Goal: Task Accomplishment & Management: Complete application form

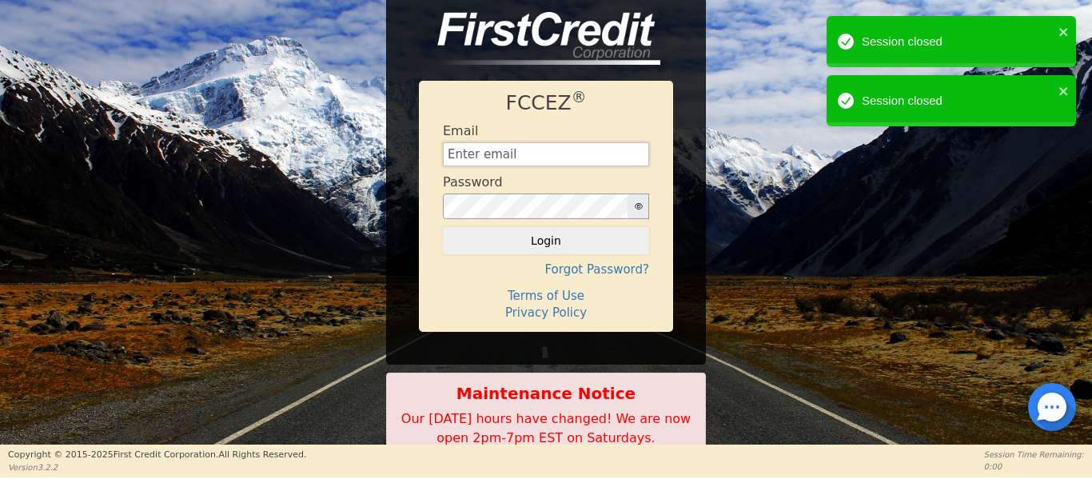
drag, startPoint x: 506, startPoint y: 157, endPoint x: 499, endPoint y: 161, distance: 8.2
click at [506, 157] on input "text" at bounding box center [546, 154] width 206 height 24
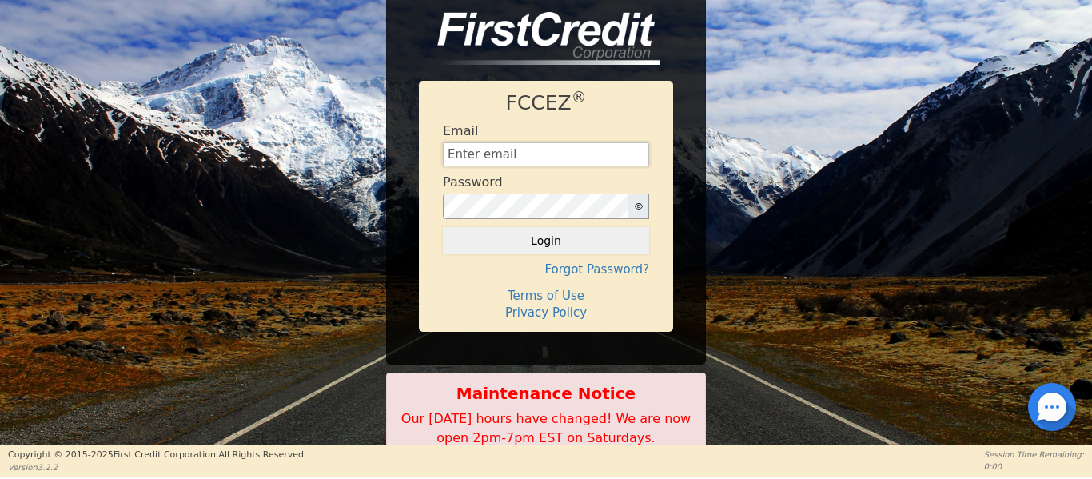
type input "[EMAIL_ADDRESS][DOMAIN_NAME]"
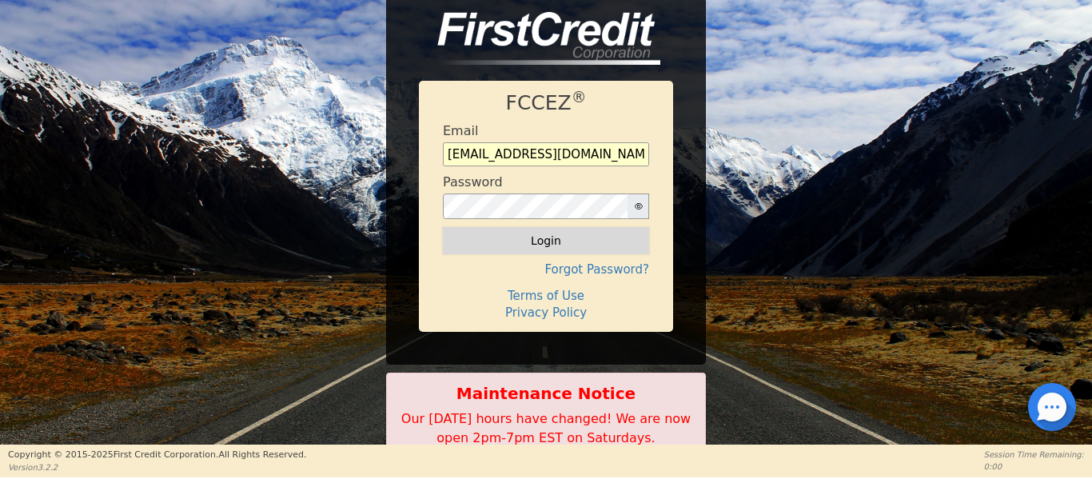
click at [552, 237] on button "Login" at bounding box center [546, 240] width 206 height 27
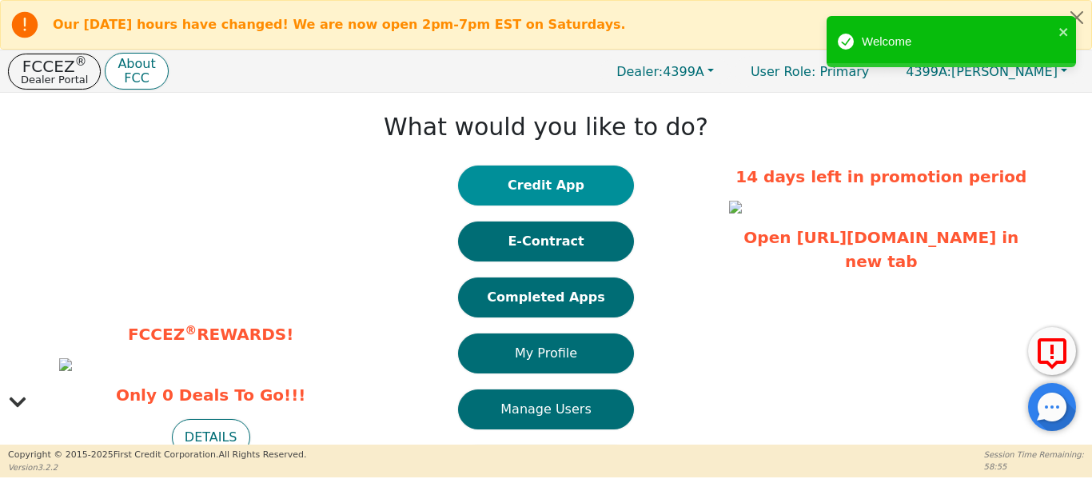
click at [547, 180] on button "Credit App" at bounding box center [546, 185] width 176 height 40
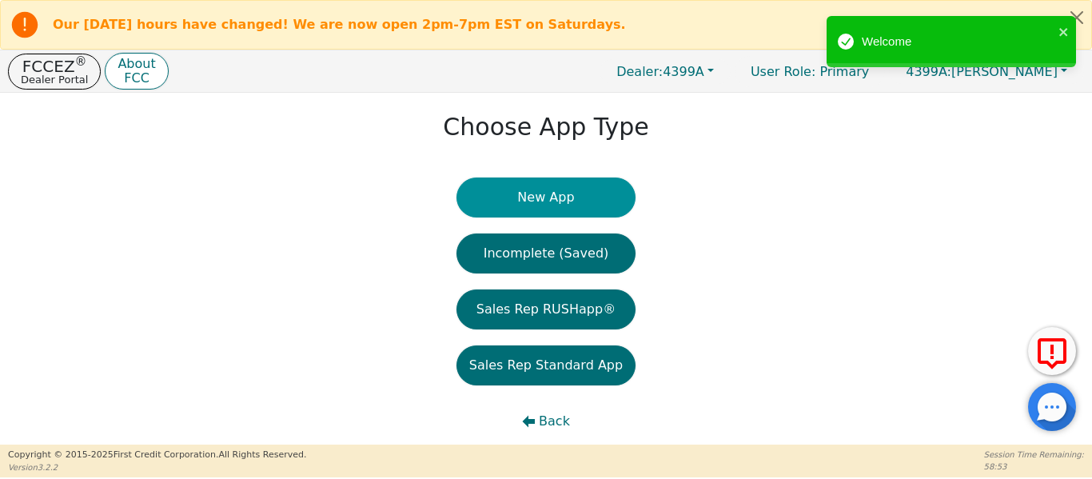
click at [562, 207] on button "New App" at bounding box center [545, 197] width 179 height 40
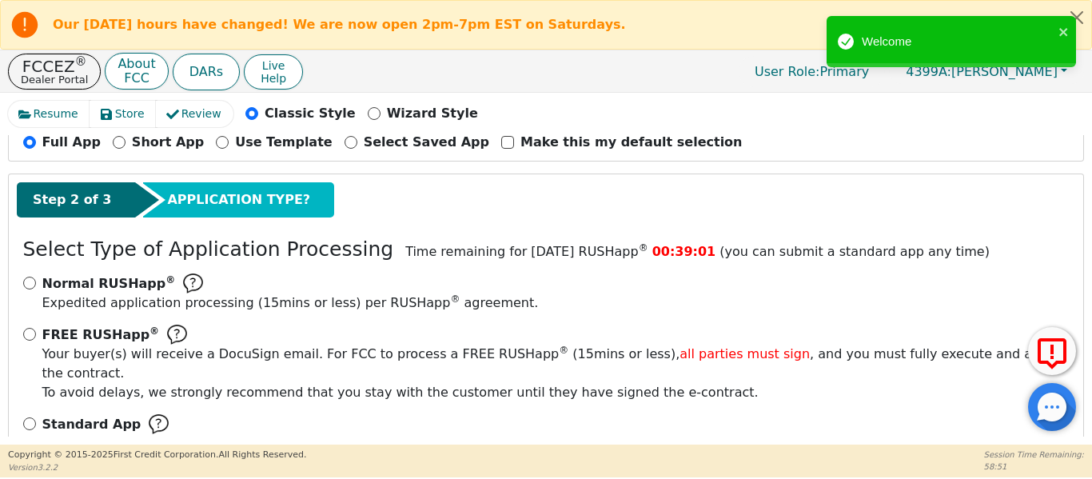
scroll to position [213, 0]
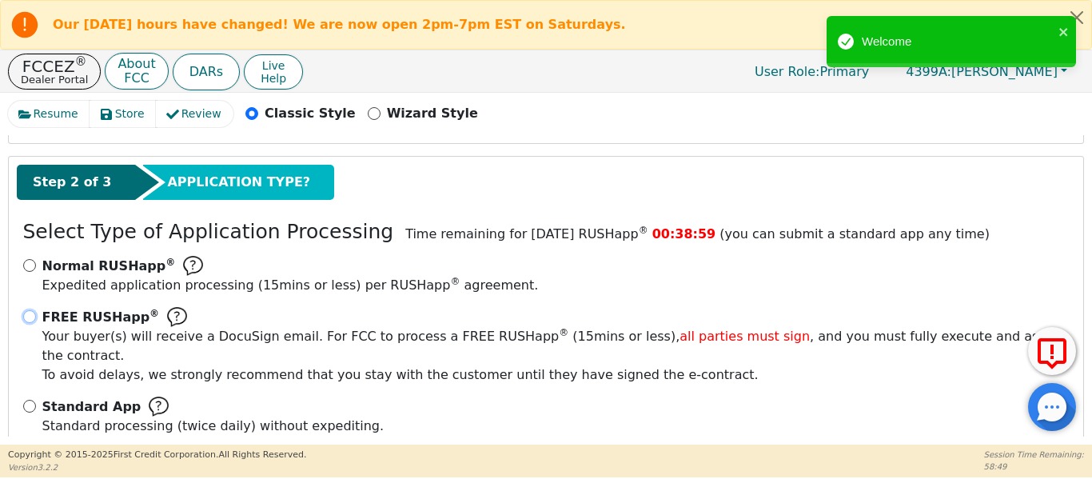
click at [34, 320] on input "FREE RUSHapp ® Your buyer(s) will receive a DocuSign email. For FCC to process …" at bounding box center [29, 316] width 13 height 13
radio input "true"
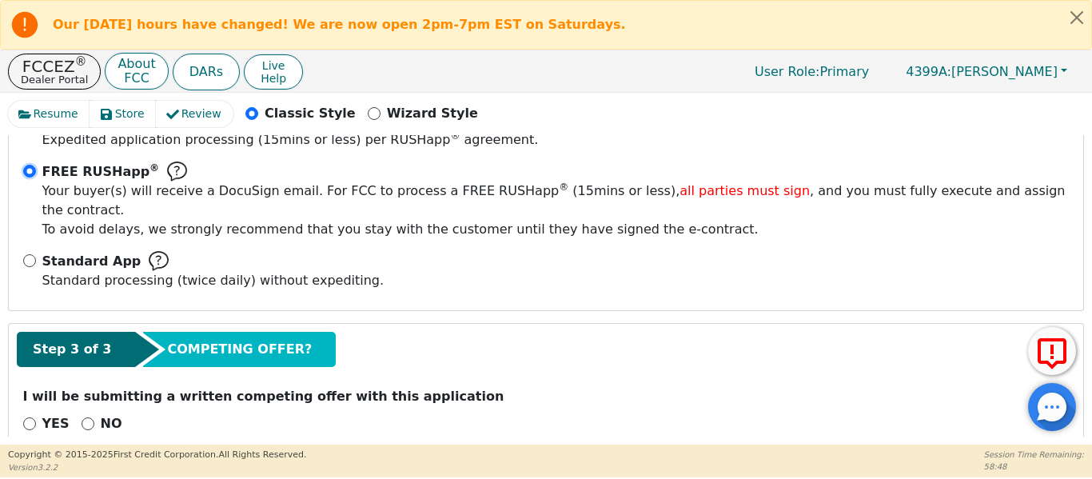
scroll to position [371, 0]
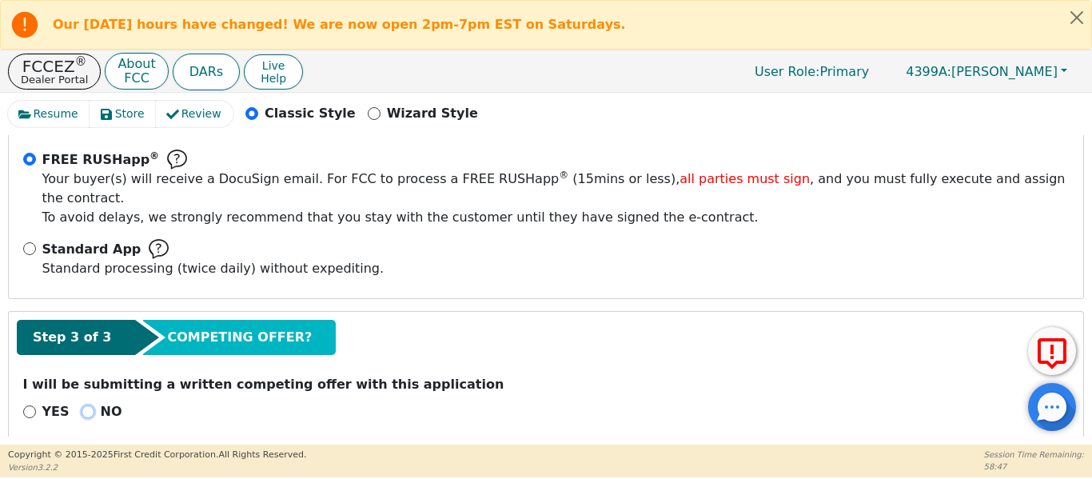
drag, startPoint x: 86, startPoint y: 395, endPoint x: 117, endPoint y: 386, distance: 32.4
click at [86, 405] on input "NO" at bounding box center [88, 411] width 13 height 13
radio input "true"
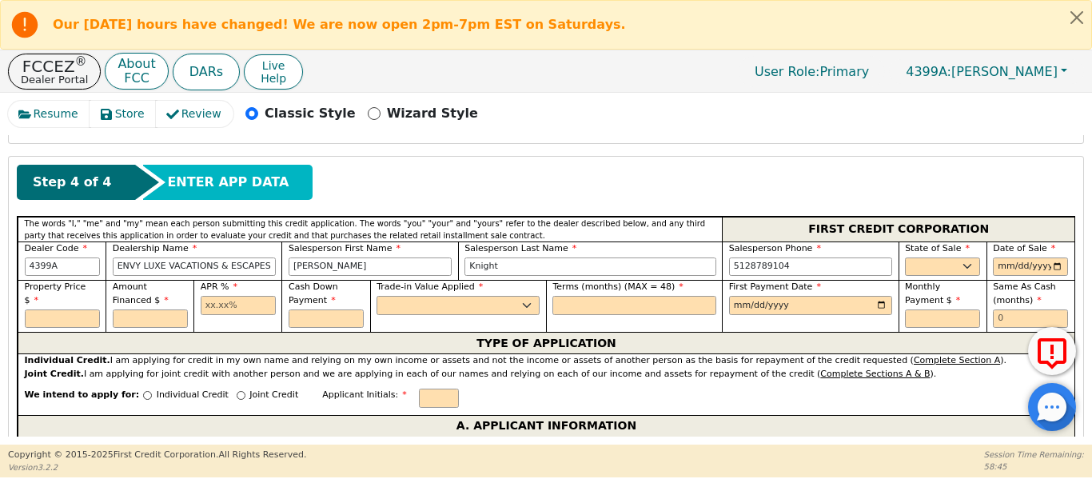
scroll to position [690, 0]
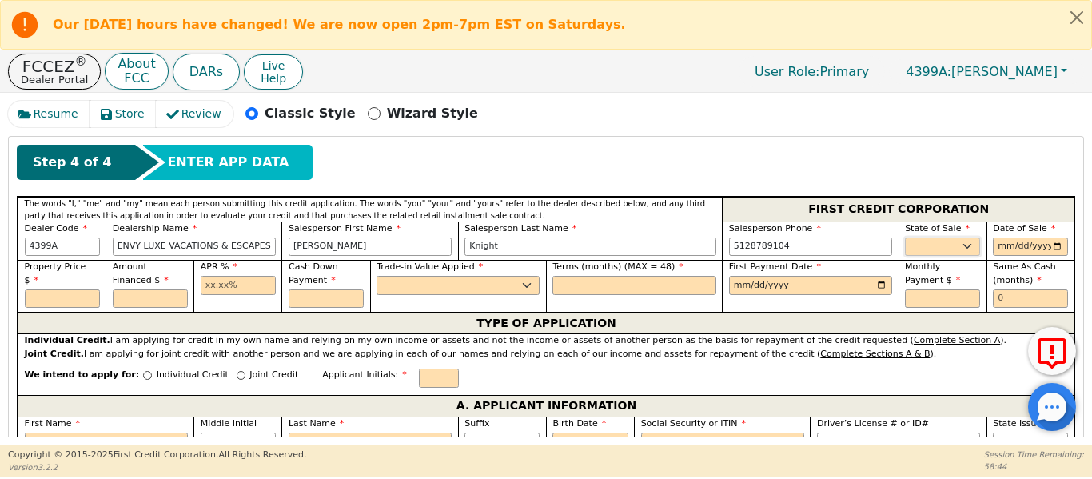
drag, startPoint x: 925, startPoint y: 225, endPoint x: 878, endPoint y: 236, distance: 48.3
click at [916, 237] on select "AK AL AR AZ CA CO CT DC DE FL [GEOGRAPHIC_DATA] HI IA ID IL IN KS [GEOGRAPHIC_D…" at bounding box center [942, 246] width 75 height 19
select select "[GEOGRAPHIC_DATA]"
click at [905, 237] on select "AK AL AR AZ CA CO CT DC DE FL [GEOGRAPHIC_DATA] HI IA ID IL IN KS [GEOGRAPHIC_D…" at bounding box center [942, 246] width 75 height 19
click at [1052, 237] on input "date" at bounding box center [1030, 246] width 75 height 19
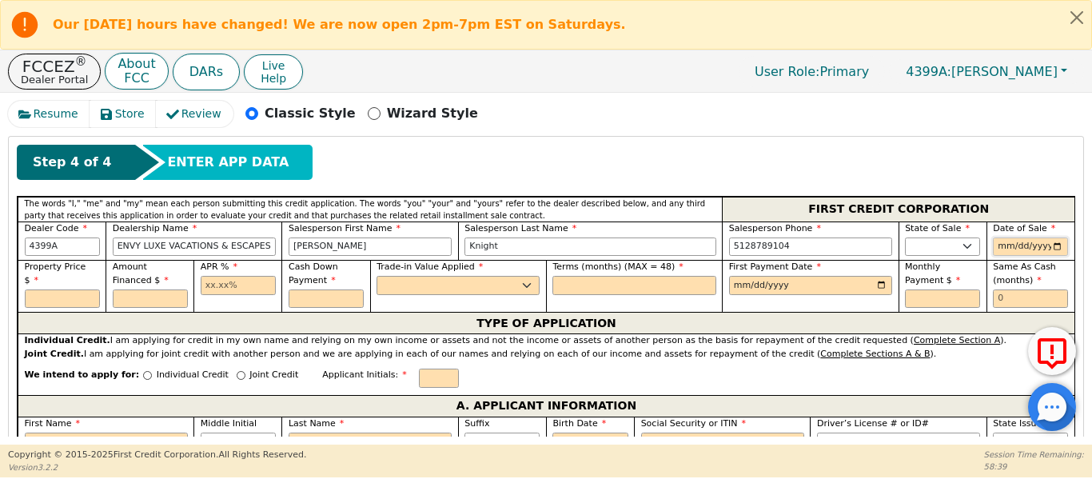
type input "[DATE]"
click at [202, 276] on input "text" at bounding box center [238, 285] width 75 height 19
type input "17.99"
click at [428, 276] on select "Yes No" at bounding box center [457, 285] width 163 height 19
select select "n"
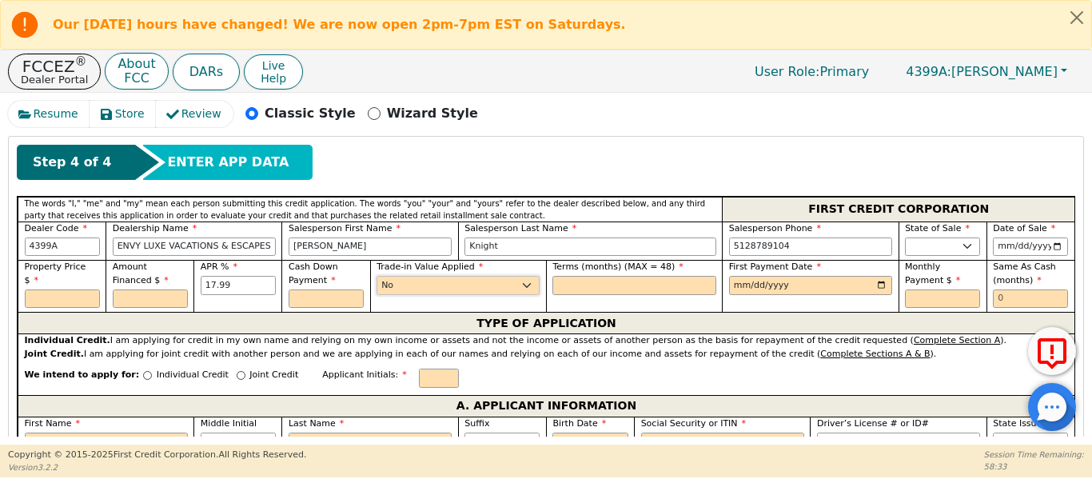
click at [376, 276] on select "Yes No" at bounding box center [457, 285] width 163 height 19
drag, startPoint x: 552, startPoint y: 261, endPoint x: 538, endPoint y: 264, distance: 14.6
click at [552, 276] on input "text" at bounding box center [633, 285] width 163 height 19
type input "48"
click at [874, 276] on input "date" at bounding box center [810, 285] width 163 height 19
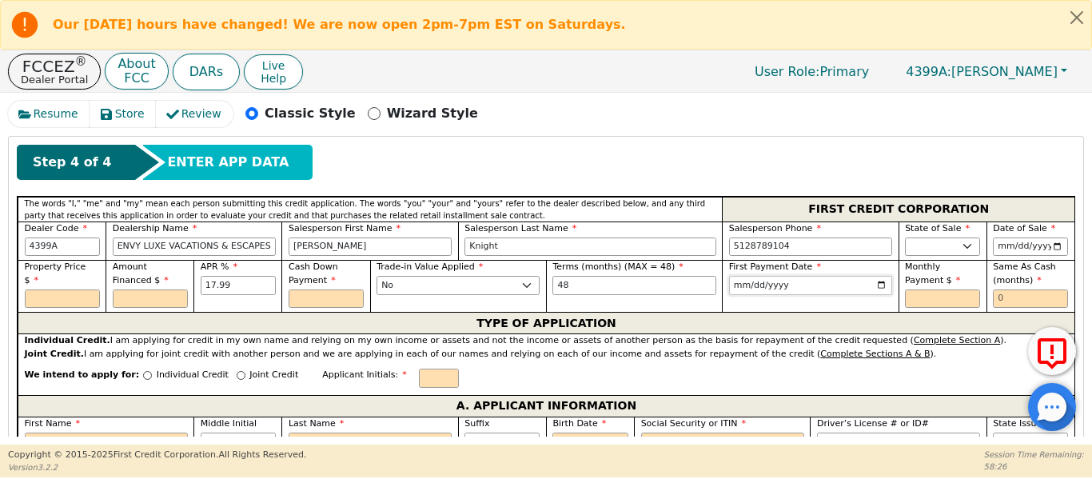
type input "[DATE]"
drag, startPoint x: 1015, startPoint y: 283, endPoint x: 971, endPoint y: 286, distance: 44.1
click at [981, 288] on div "Property Price $ Amount Financed $ APR % 17.99 Cash Down Payment Trade-in Value…" at bounding box center [546, 286] width 1056 height 52
type input "6"
click at [143, 371] on input "Individual Credit" at bounding box center [147, 375] width 9 height 9
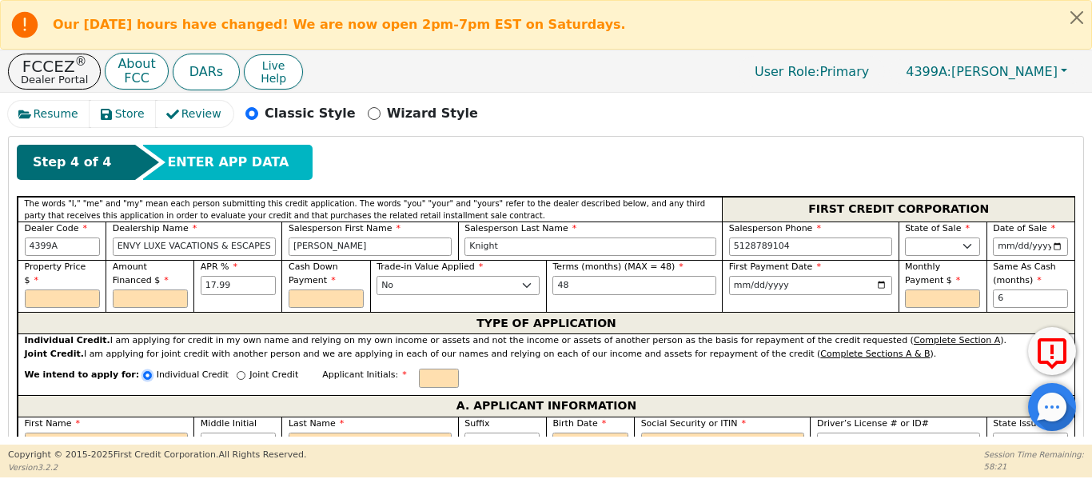
radio input "true"
click at [579, 367] on div "We intend to apply for: Individual Credit Joint Credit Applicant Initials:" at bounding box center [546, 377] width 1056 height 34
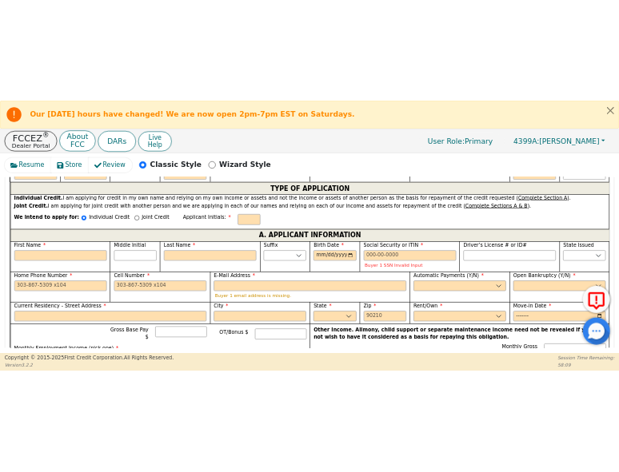
scroll to position [877, 0]
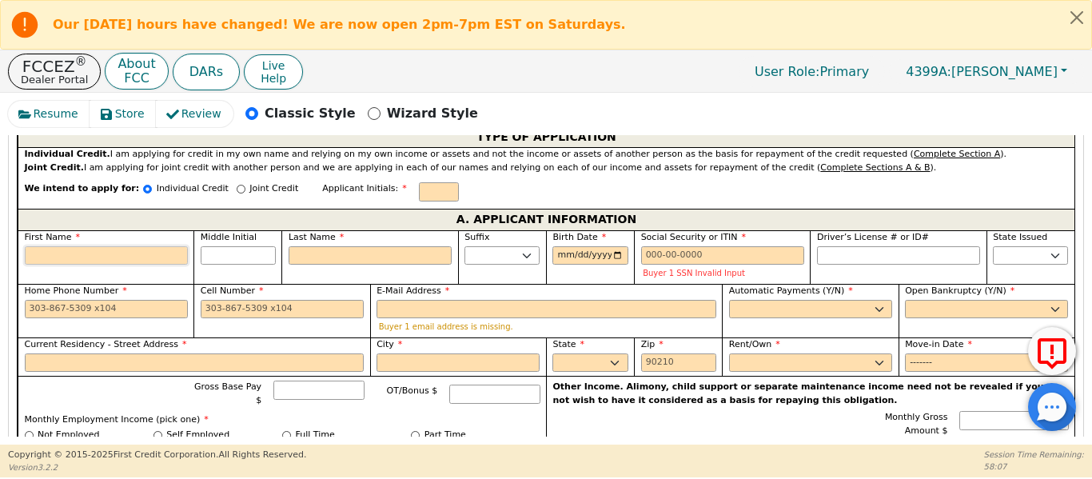
paste input "[PERSON_NAME]"
type input "F"
type input "[PERSON_NAME]"
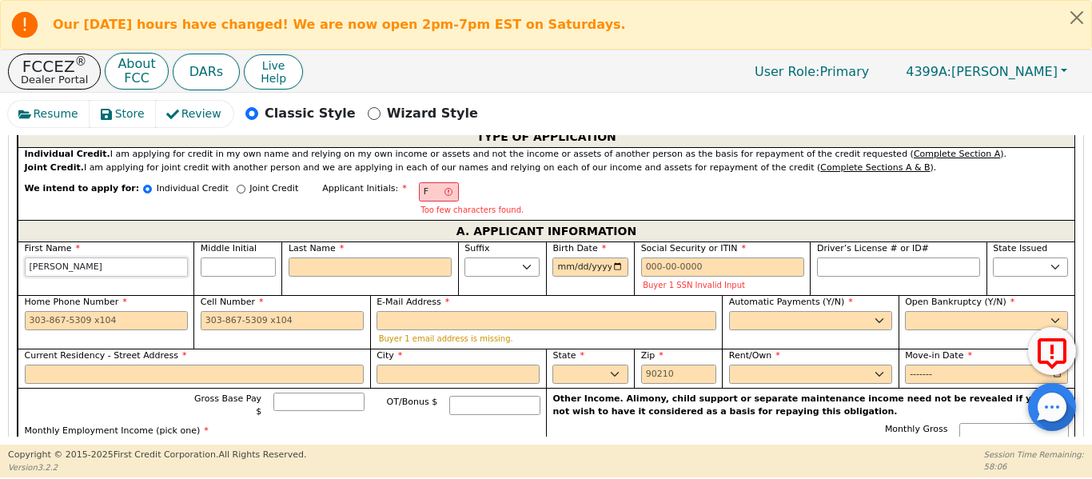
type input "[PERSON_NAME]"
drag, startPoint x: 315, startPoint y: 237, endPoint x: 307, endPoint y: 249, distance: 13.7
click at [312, 243] on div "Last Name" at bounding box center [369, 259] width 163 height 34
click at [305, 257] on input "Last Name" at bounding box center [369, 266] width 163 height 19
type input "FM"
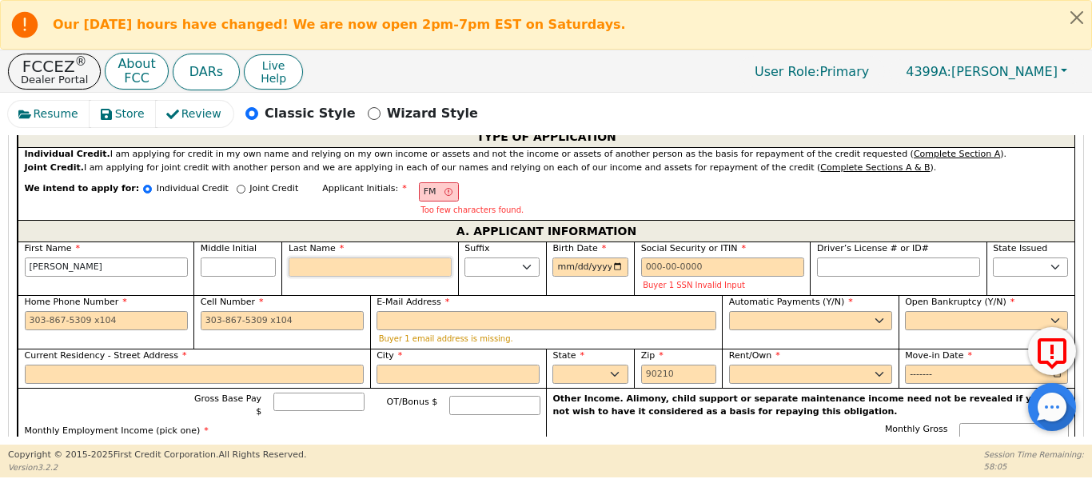
type input "M"
type input "[PERSON_NAME]"
type input "Mi"
type input "[PERSON_NAME]"
type input "Mil"
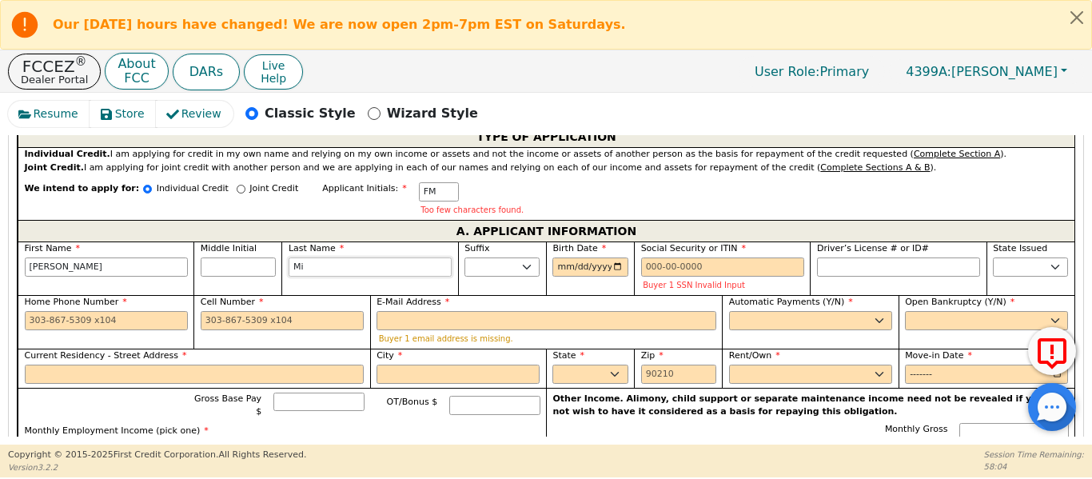
type input "[PERSON_NAME]"
type input "Mill"
type input "[PERSON_NAME]"
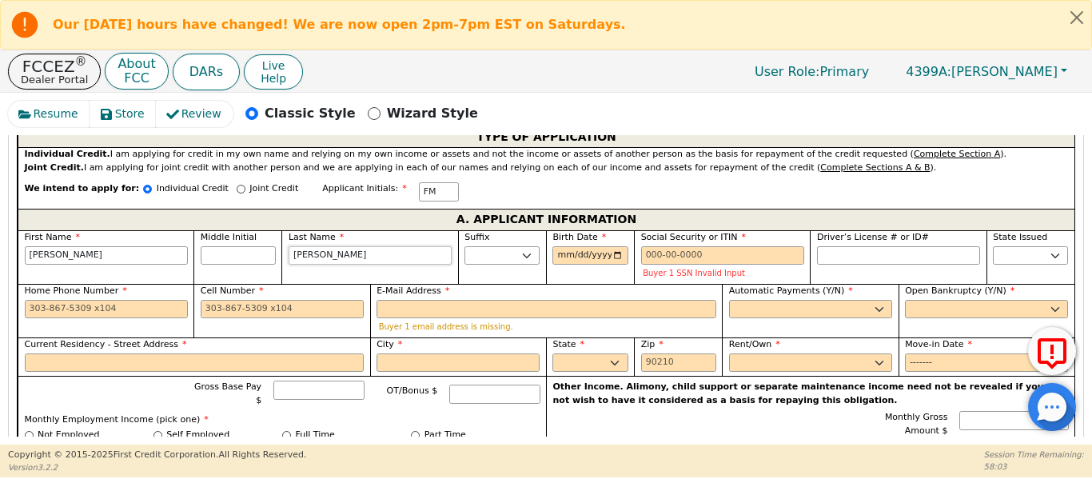
type input "[PERSON_NAME]"
drag, startPoint x: 137, startPoint y: 232, endPoint x: 121, endPoint y: 246, distance: 20.9
click at [122, 246] on input "[PERSON_NAME]" at bounding box center [106, 255] width 163 height 19
type input "[PERSON_NAME]"
type input "FCM"
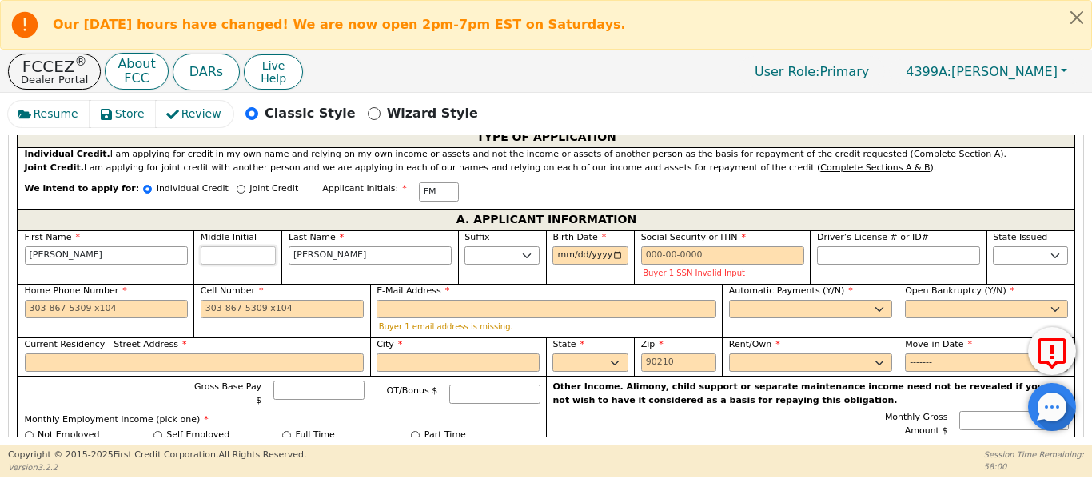
type input "C"
type input "[PERSON_NAME]"
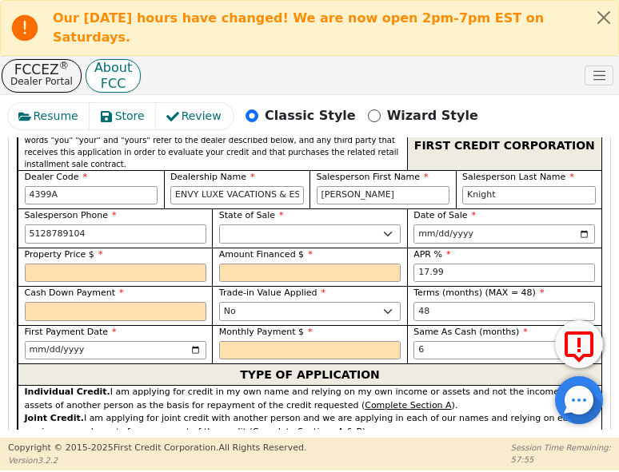
scroll to position [1081, 0]
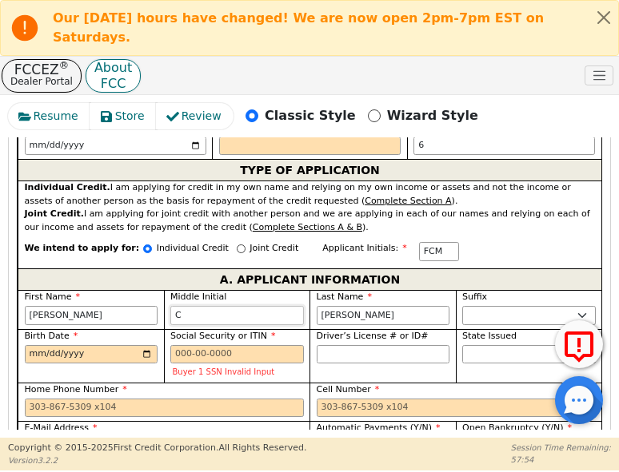
type input "C"
click at [30, 345] on input "Birth Date" at bounding box center [91, 354] width 133 height 19
type input "[DATE]"
drag, startPoint x: 504, startPoint y: 296, endPoint x: 440, endPoint y: 304, distance: 65.1
click at [485, 345] on select "AK AL AR AZ CA CO CT DC DE FL [GEOGRAPHIC_DATA] HI IA ID IL IN KS [GEOGRAPHIC_D…" at bounding box center [528, 354] width 133 height 19
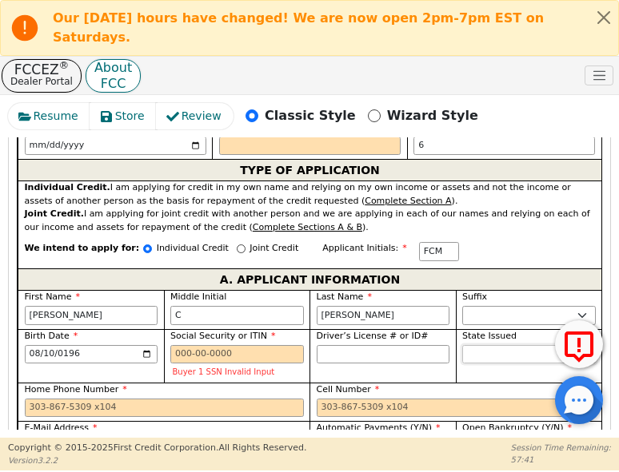
select select "[GEOGRAPHIC_DATA]"
click at [462, 345] on select "AK AL AR AZ CA CO CT DC DE FL [GEOGRAPHIC_DATA] HI IA ID IL IN KS [GEOGRAPHIC_D…" at bounding box center [528, 354] width 133 height 19
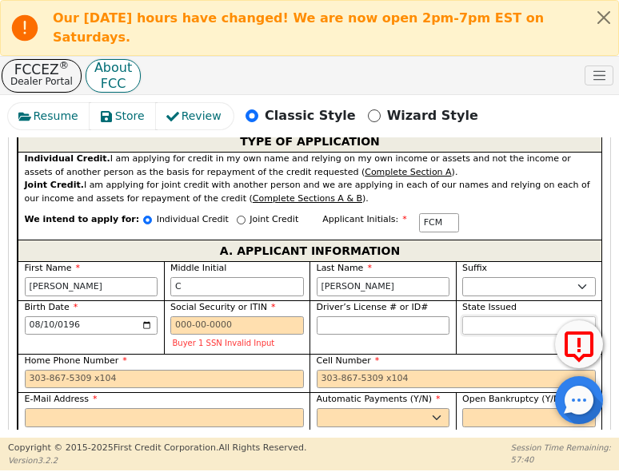
scroll to position [1161, 0]
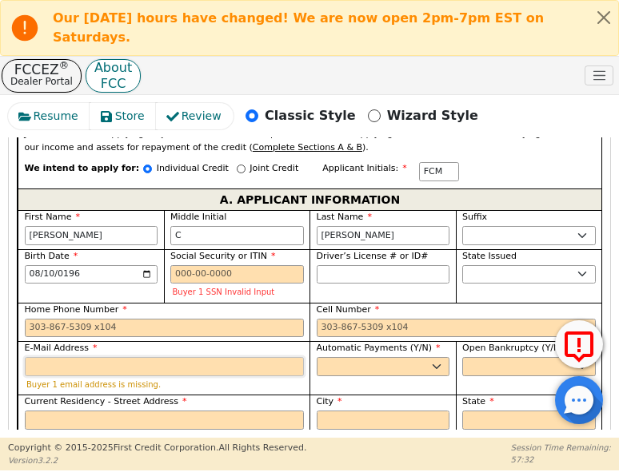
paste input "[EMAIL_ADDRESS][DOMAIN_NAME]"
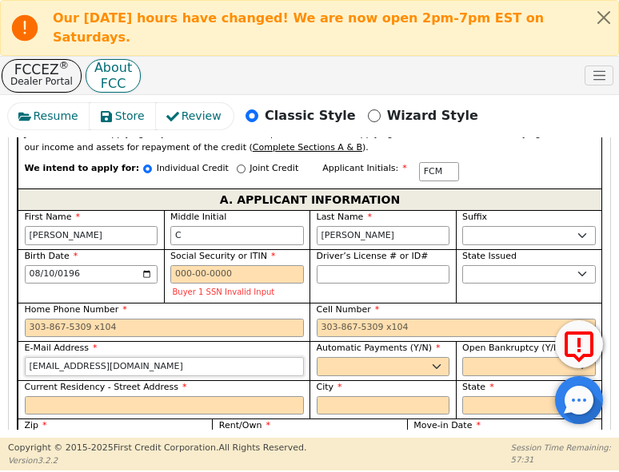
type input "[EMAIL_ADDRESS][DOMAIN_NAME]"
click at [374, 357] on select "Yes No" at bounding box center [382, 366] width 133 height 19
select select "y"
click at [316, 357] on select "Yes No" at bounding box center [382, 366] width 133 height 19
type input "[PERSON_NAME]"
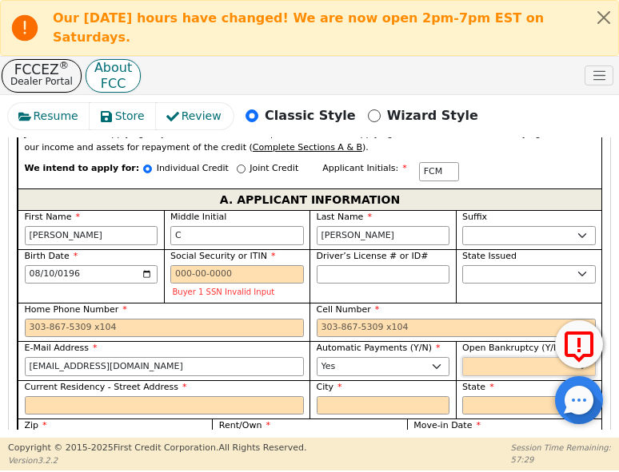
drag, startPoint x: 496, startPoint y: 304, endPoint x: 490, endPoint y: 312, distance: 9.6
click at [495, 357] on select "Yes No" at bounding box center [528, 366] width 133 height 19
select select "n"
click at [462, 357] on select "Yes No" at bounding box center [528, 366] width 133 height 19
click at [72, 396] on input "Current Residency - Street Address" at bounding box center [164, 405] width 279 height 19
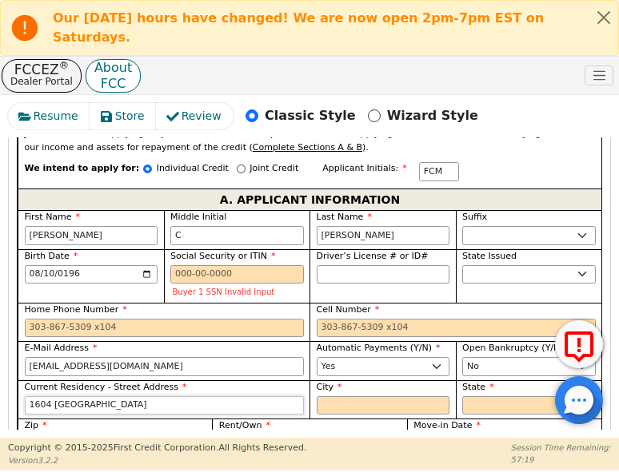
type input "1604 [GEOGRAPHIC_DATA]"
type input "Round Rock"
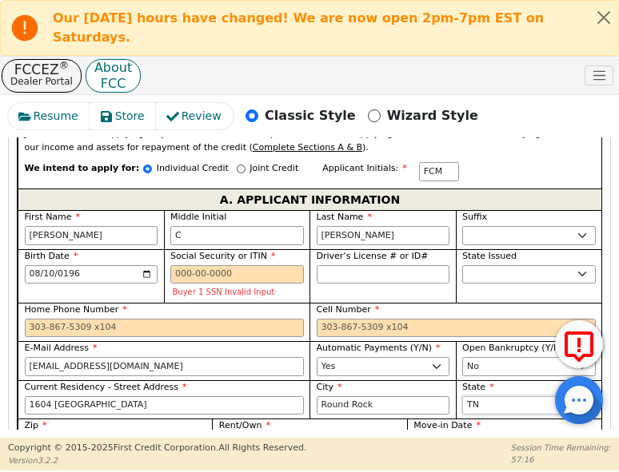
select select "[GEOGRAPHIC_DATA]"
type input "78665"
select select "Own"
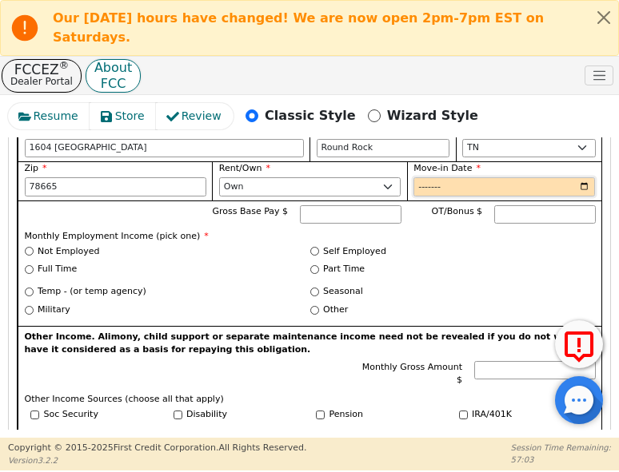
scroll to position [1428, 0]
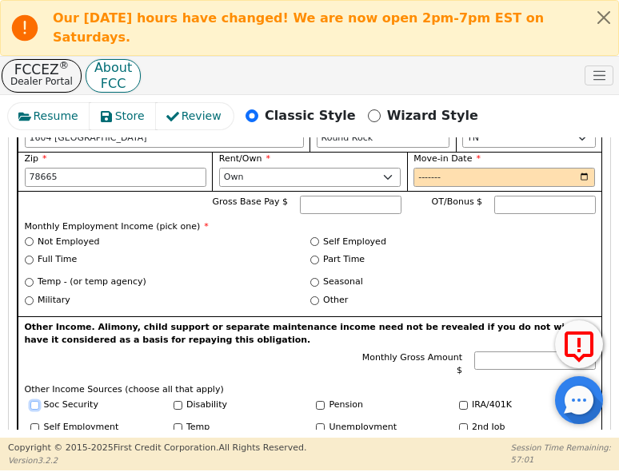
click at [36, 401] on input "Soc Security" at bounding box center [34, 405] width 9 height 9
checkbox input "true"
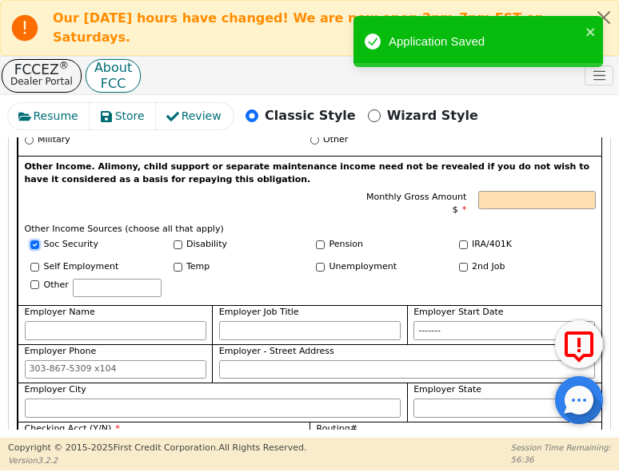
scroll to position [1614, 0]
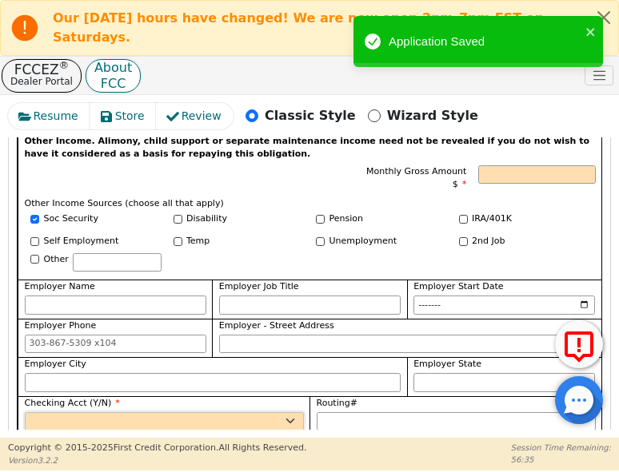
click at [208, 412] on select "Yes No" at bounding box center [164, 421] width 279 height 19
select select "y"
click at [25, 412] on select "Yes No" at bounding box center [164, 421] width 279 height 19
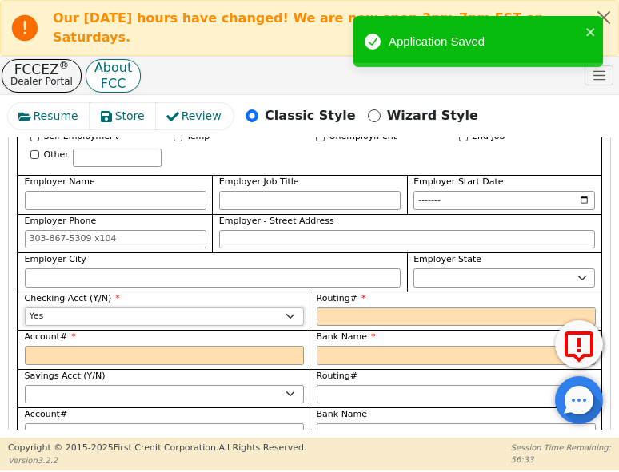
scroll to position [1721, 0]
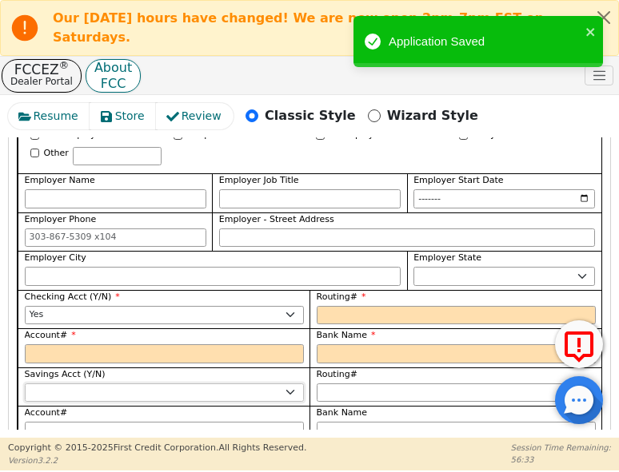
click at [161, 384] on select "Yes No" at bounding box center [164, 393] width 279 height 19
select select "n"
click at [25, 384] on select "Yes No" at bounding box center [164, 393] width 279 height 19
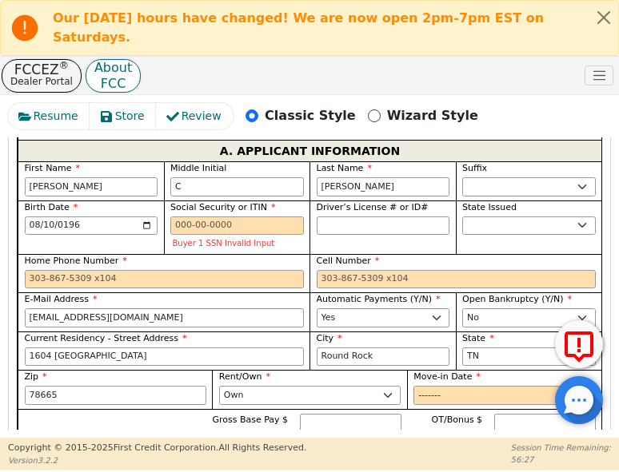
scroll to position [1188, 0]
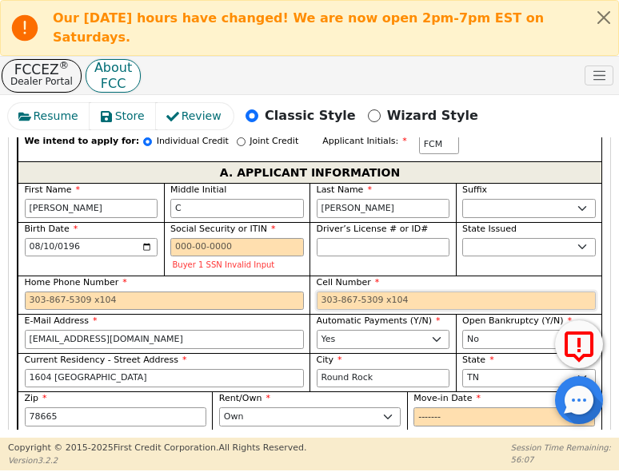
click at [384, 292] on input "Cell Number" at bounding box center [455, 301] width 279 height 19
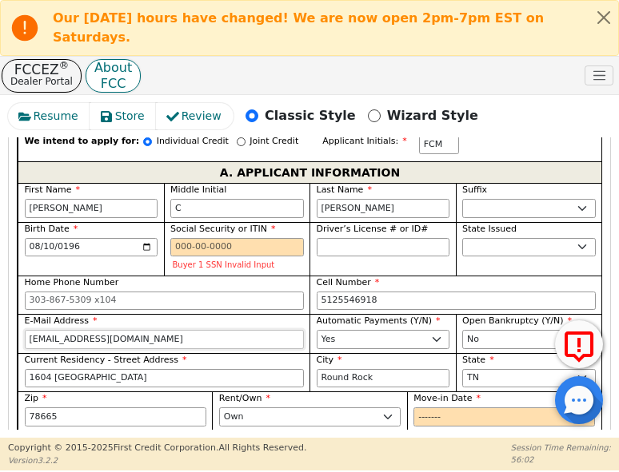
type input "[PHONE_NUMBER]"
click at [431, 460] on p "Monthly Employment Income (pick one) *" at bounding box center [310, 467] width 571 height 14
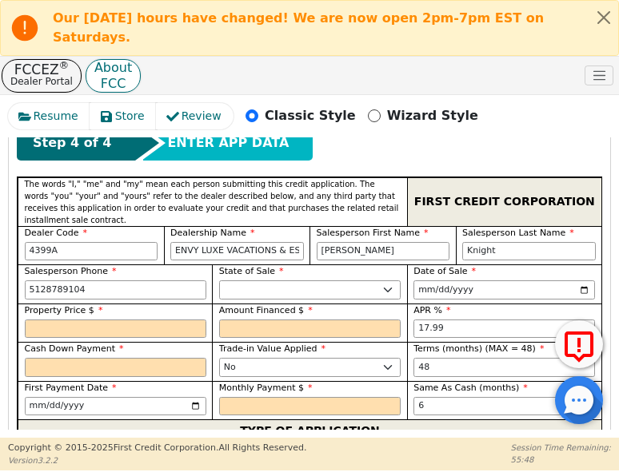
scroll to position [815, 0]
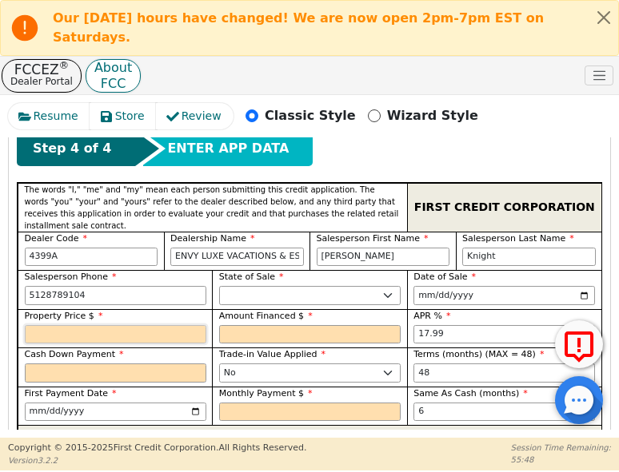
click at [64, 325] on input "text" at bounding box center [115, 334] width 181 height 19
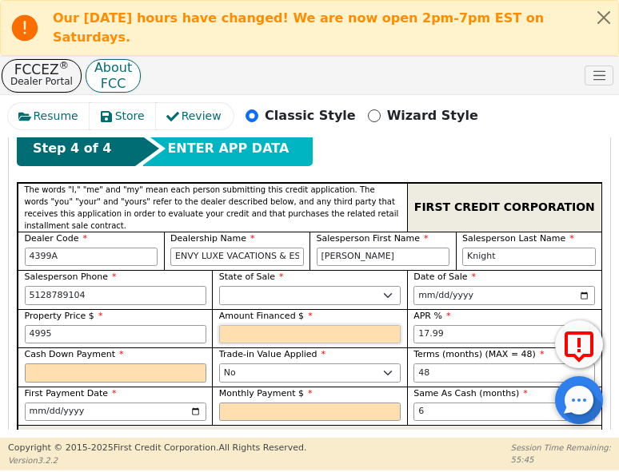
type input "4995.00"
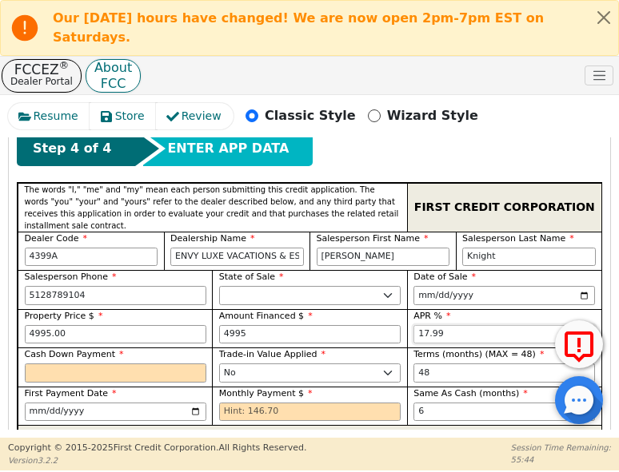
type input "4995.00"
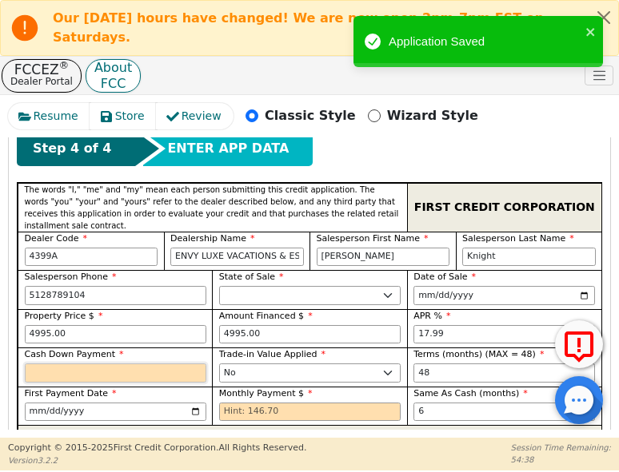
click at [128, 364] on input "text" at bounding box center [115, 373] width 181 height 19
